Goal: Task Accomplishment & Management: Manage account settings

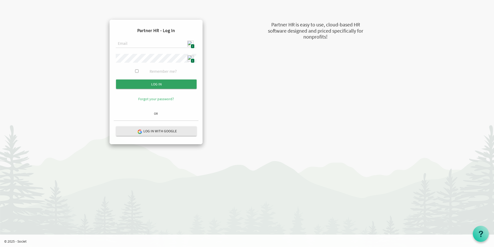
type input "admin@stepind.org"
click at [180, 84] on input "Log in" at bounding box center [156, 83] width 81 height 9
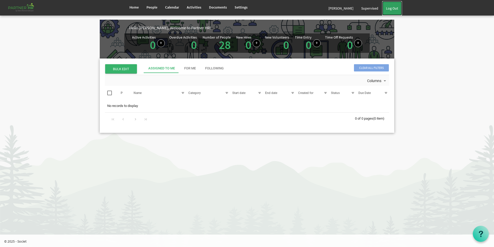
click at [398, 9] on link "Log Out" at bounding box center [392, 8] width 20 height 14
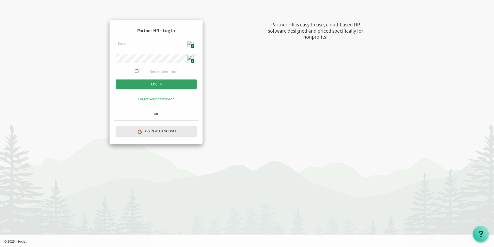
type input "[EMAIL_ADDRESS][DOMAIN_NAME]"
click at [169, 81] on input "Log in" at bounding box center [156, 83] width 81 height 9
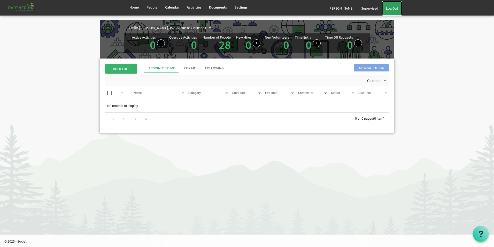
drag, startPoint x: 398, startPoint y: 9, endPoint x: 394, endPoint y: 10, distance: 4.7
click at [398, 9] on link "Log Out" at bounding box center [392, 8] width 20 height 14
